Goal: Navigation & Orientation: Find specific page/section

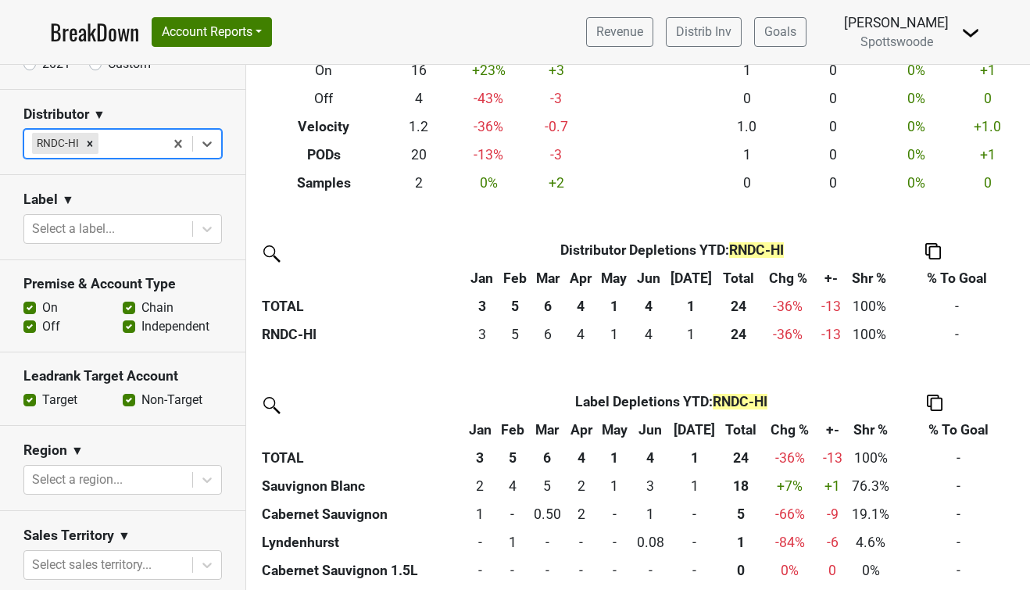
scroll to position [212, 0]
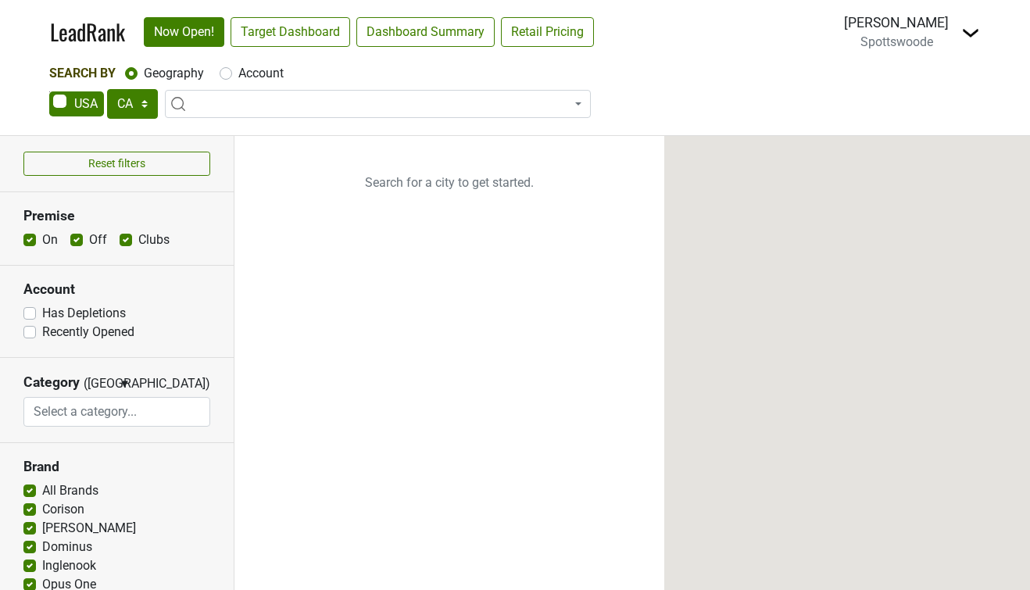
select select "CA"
select select
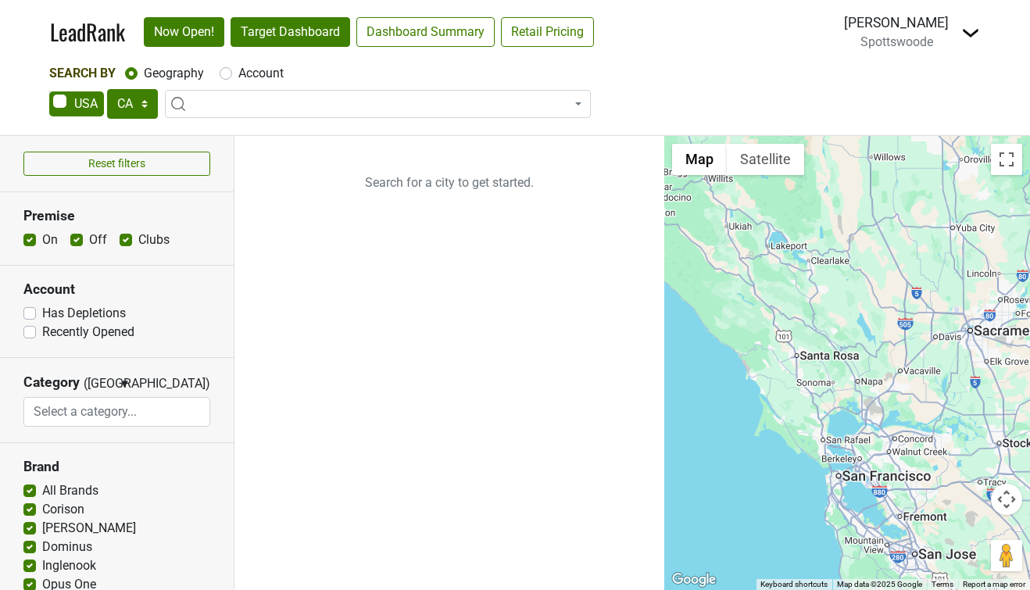
click at [279, 33] on link "Target Dashboard" at bounding box center [290, 32] width 120 height 30
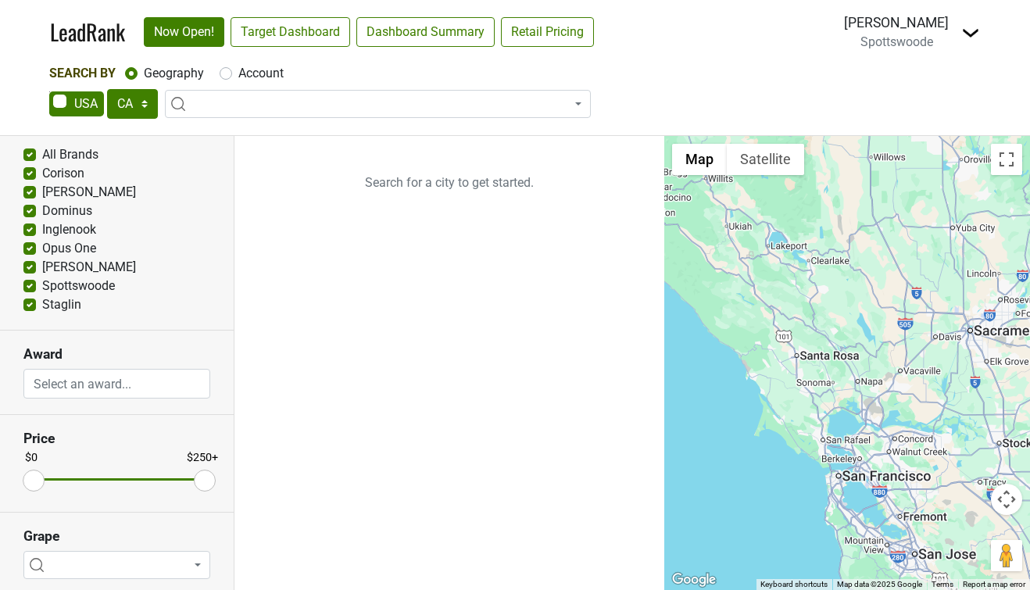
scroll to position [305, 0]
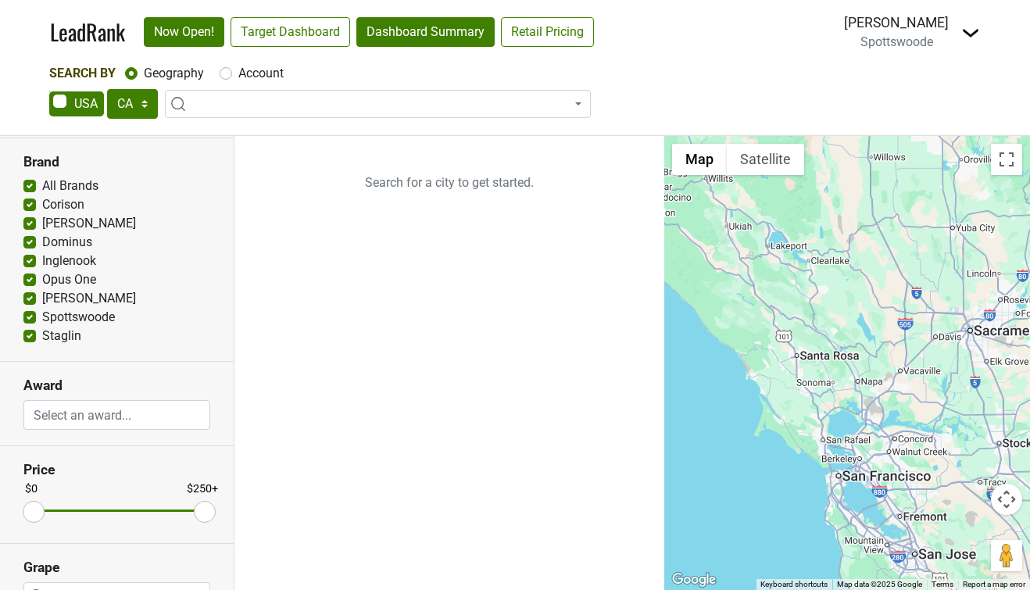
click at [408, 34] on link "Dashboard Summary" at bounding box center [425, 32] width 138 height 30
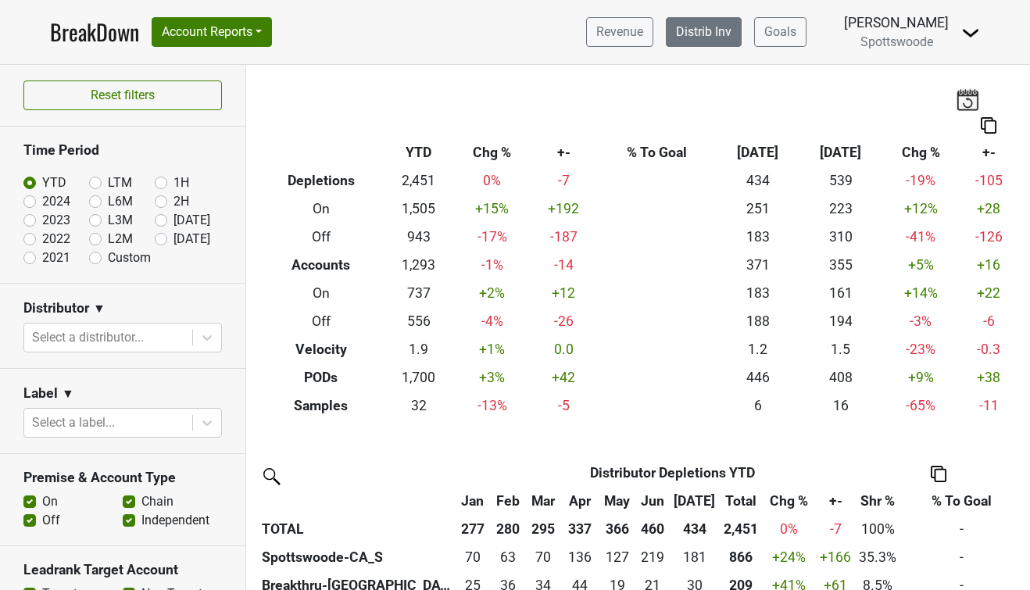
click at [719, 34] on link "Distrib Inv" at bounding box center [704, 32] width 76 height 30
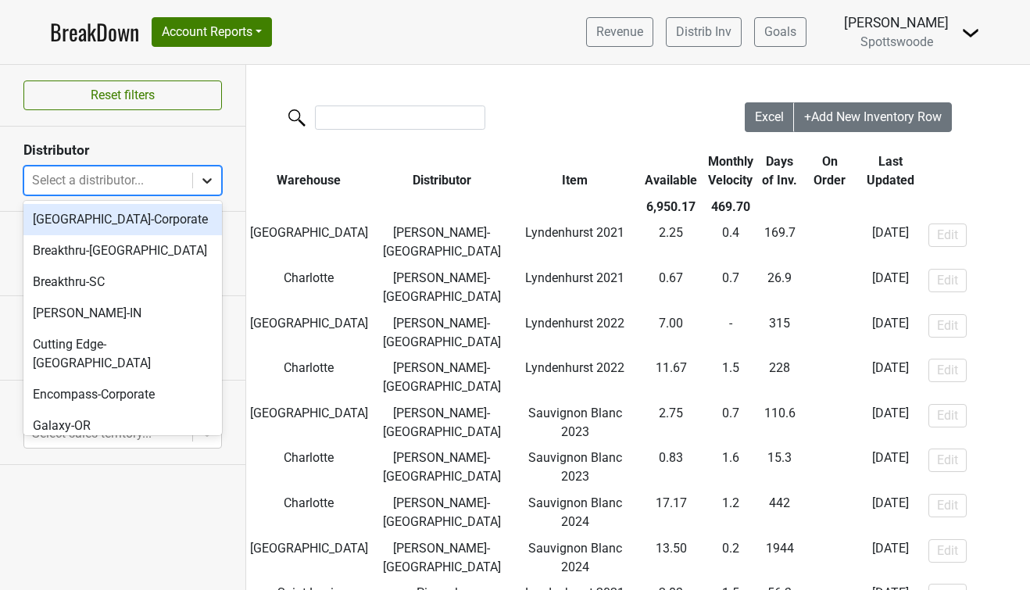
click at [206, 178] on icon at bounding box center [207, 181] width 16 height 16
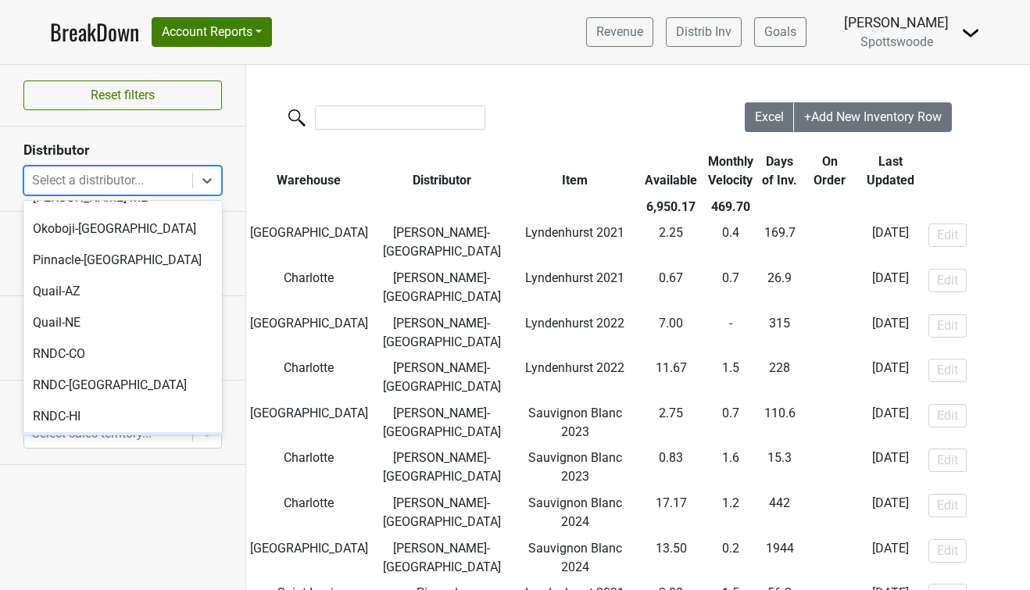
scroll to position [307, 0]
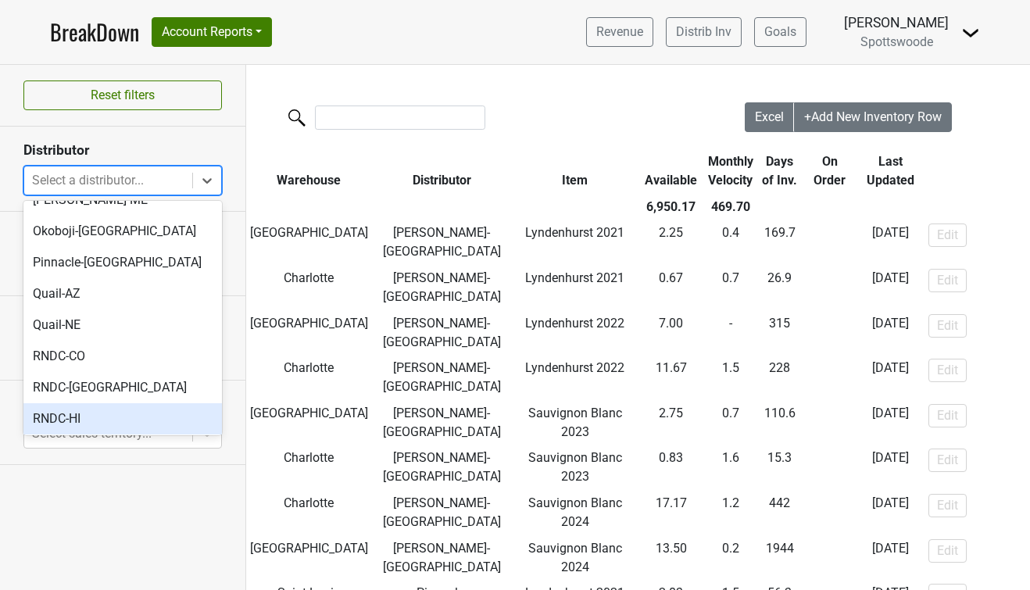
click at [80, 403] on div "RNDC-HI" at bounding box center [122, 418] width 198 height 31
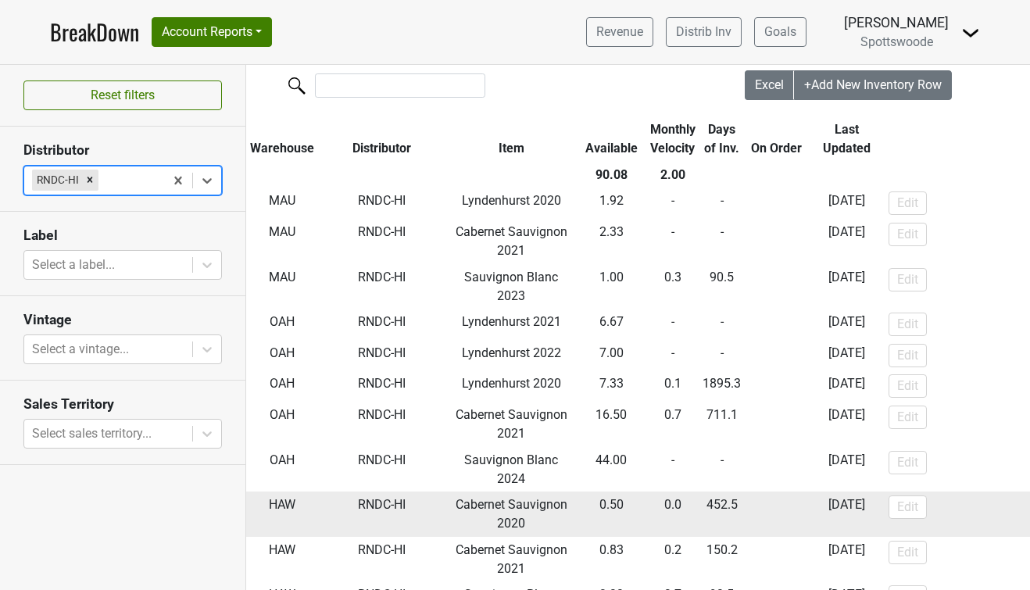
scroll to position [31, 0]
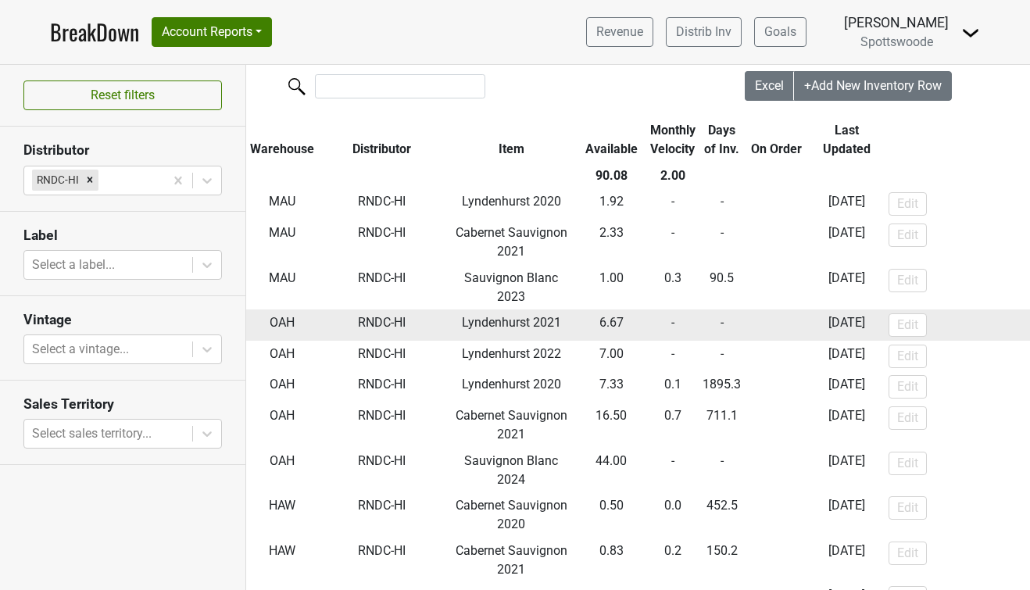
click at [671, 331] on td "-" at bounding box center [672, 324] width 53 height 31
